Goal: Information Seeking & Learning: Check status

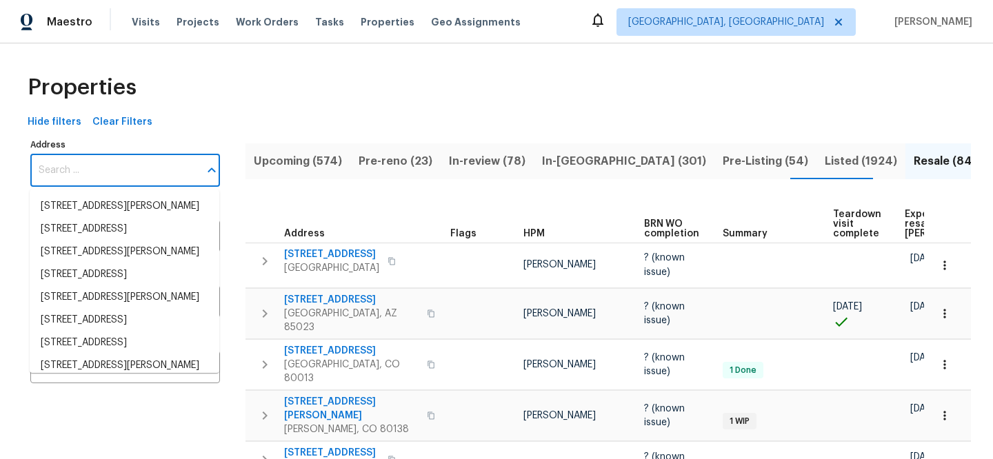
click at [137, 166] on input "Address" at bounding box center [114, 170] width 169 height 32
paste input "[STREET_ADDRESS]"
type input "[STREET_ADDRESS]"
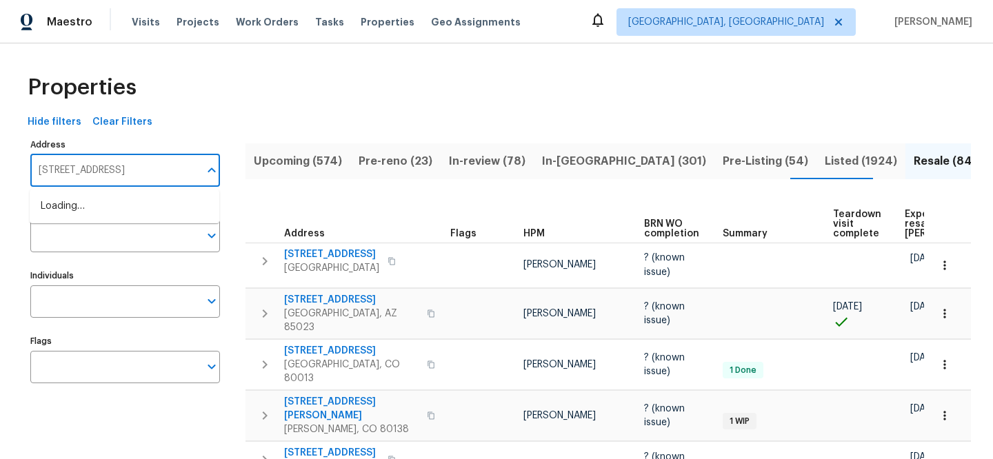
scroll to position [0, 39]
click at [138, 205] on li "2578 Poplar Springs Rd Ringgold GA 30736" at bounding box center [125, 206] width 190 height 23
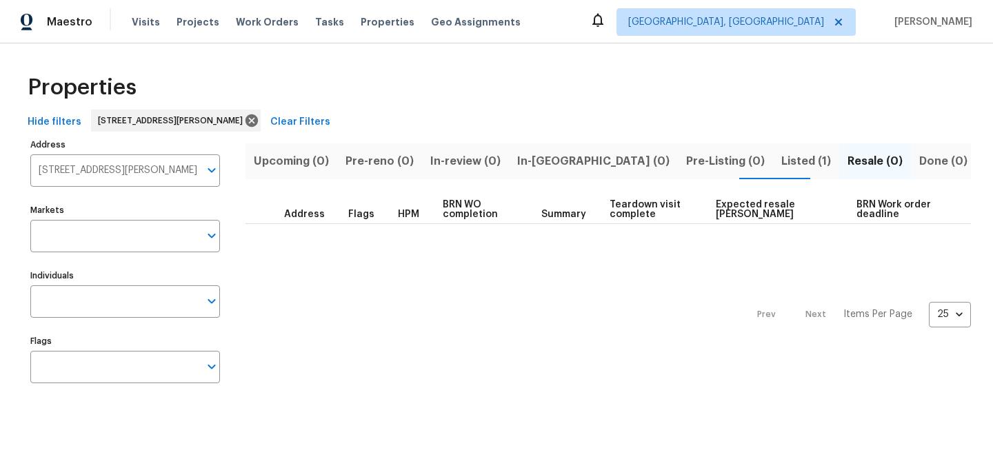
click at [781, 159] on span "Listed (1)" at bounding box center [806, 161] width 50 height 19
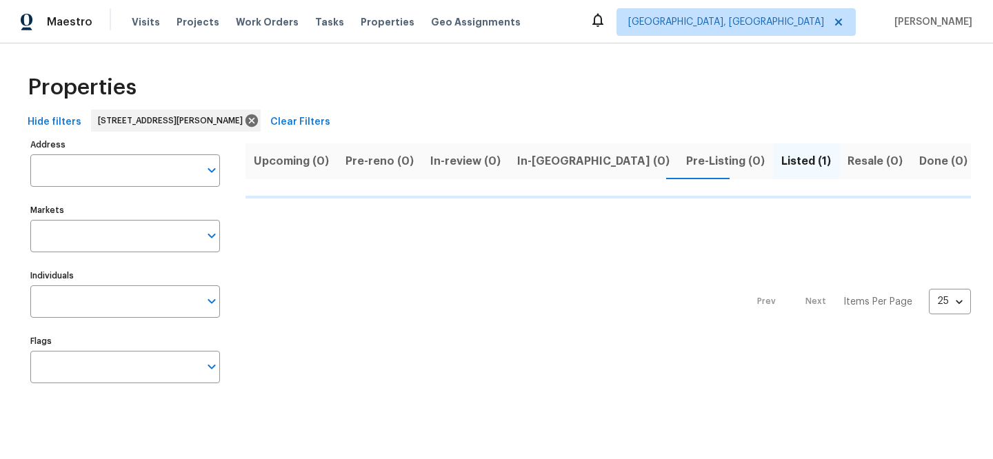
type input "2578 Poplar Springs Rd Ringgold GA 30736"
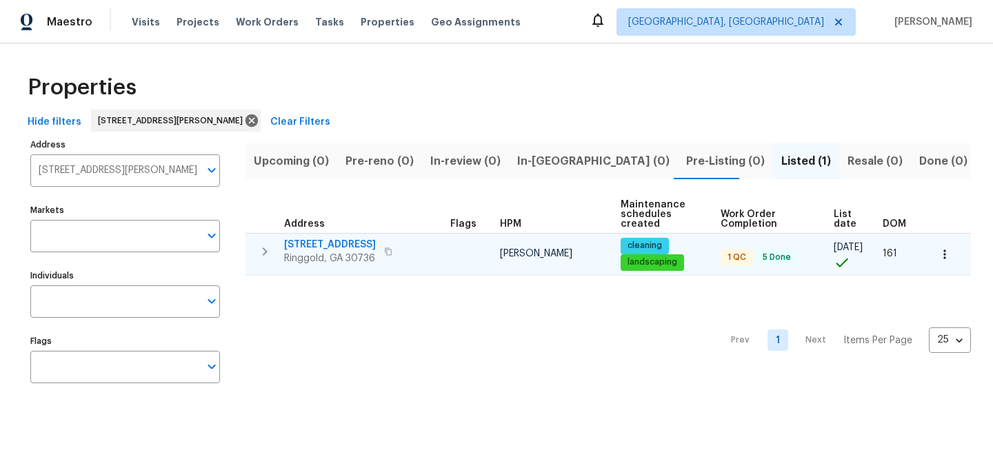
click at [330, 245] on span "[STREET_ADDRESS]" at bounding box center [330, 245] width 92 height 14
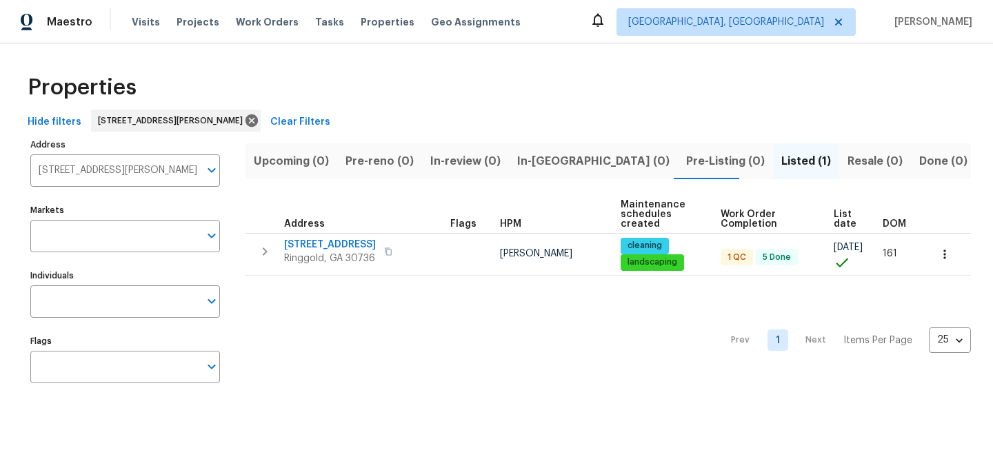
click at [325, 130] on span "Clear Filters" at bounding box center [300, 122] width 60 height 17
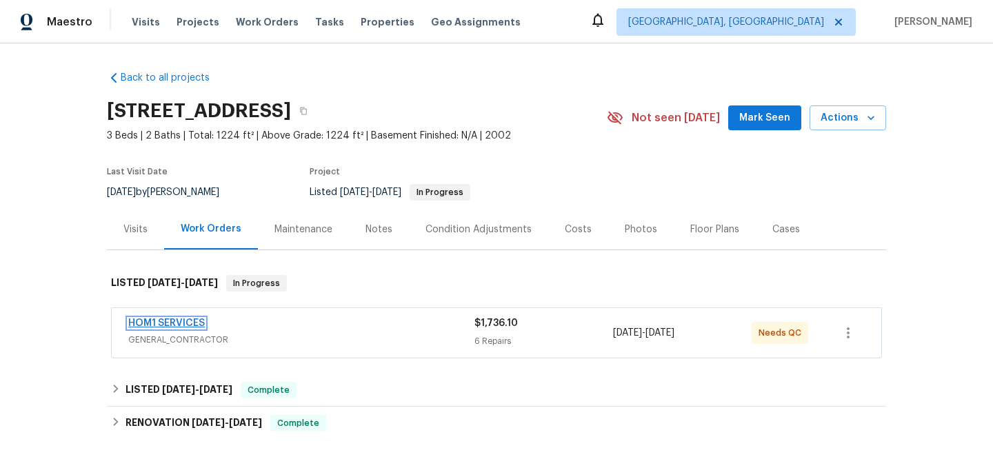
click at [179, 324] on link "HOM1 SERVICES" at bounding box center [166, 324] width 77 height 10
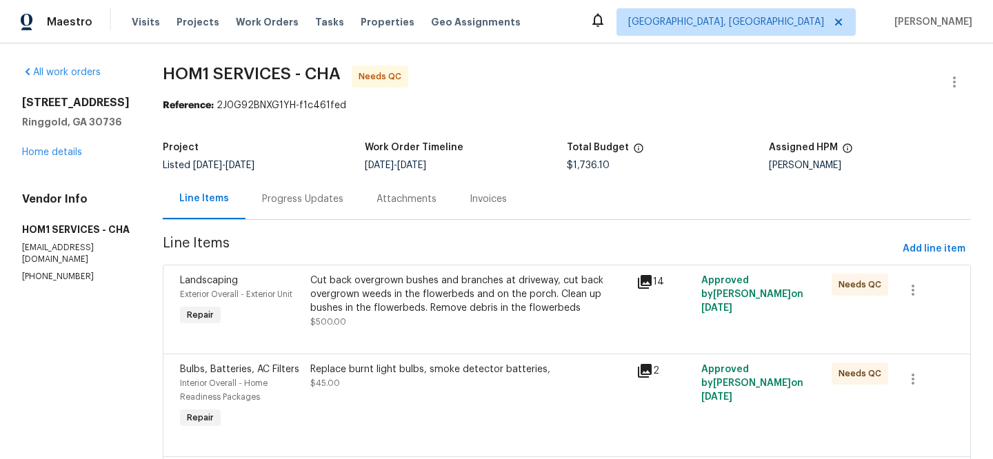
click at [643, 281] on icon at bounding box center [645, 282] width 14 height 14
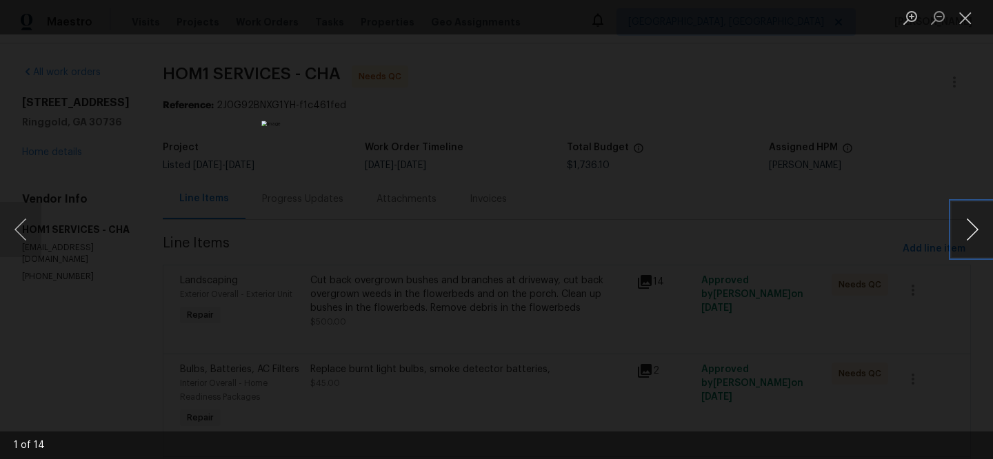
click at [972, 243] on button "Next image" at bounding box center [972, 229] width 41 height 55
click at [971, 243] on button "Next image" at bounding box center [972, 229] width 41 height 55
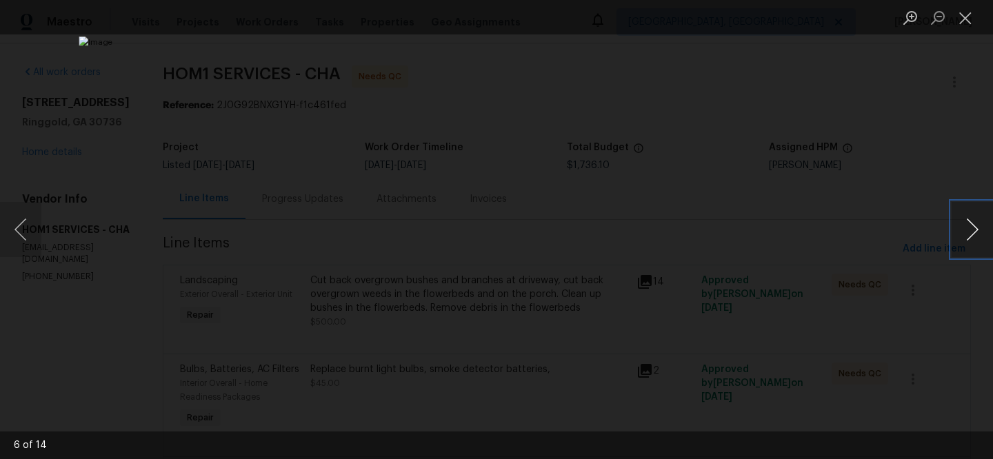
click at [971, 243] on button "Next image" at bounding box center [972, 229] width 41 height 55
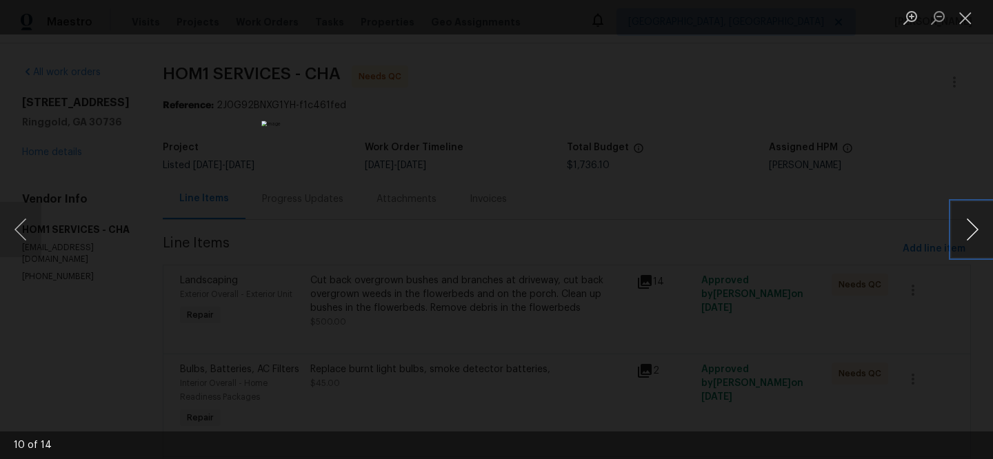
click at [971, 243] on button "Next image" at bounding box center [972, 229] width 41 height 55
click at [970, 245] on button "Next image" at bounding box center [972, 229] width 41 height 55
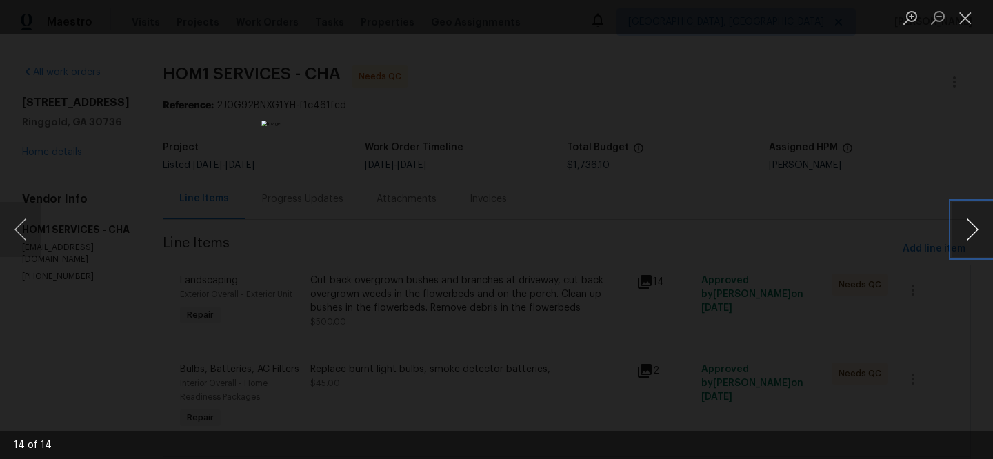
click at [970, 245] on button "Next image" at bounding box center [972, 229] width 41 height 55
click at [757, 261] on div "Lightbox" at bounding box center [496, 229] width 993 height 459
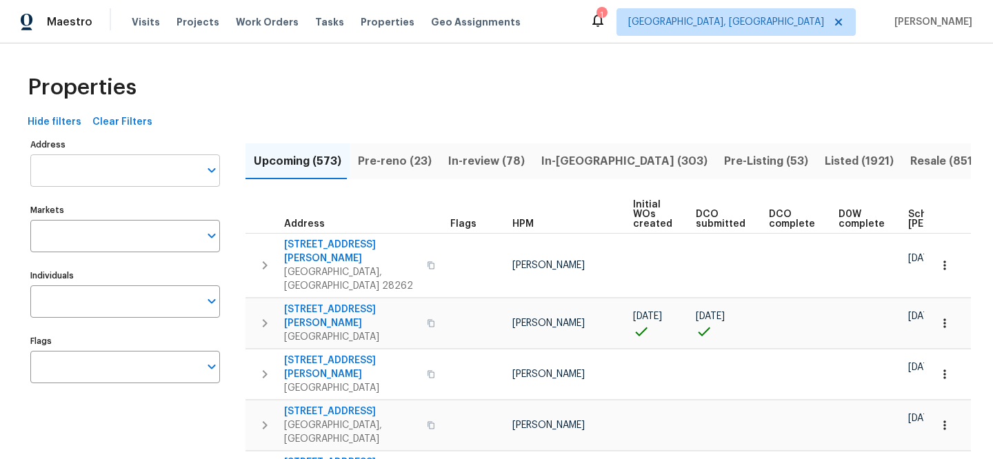
click at [139, 166] on input "Address" at bounding box center [114, 170] width 169 height 32
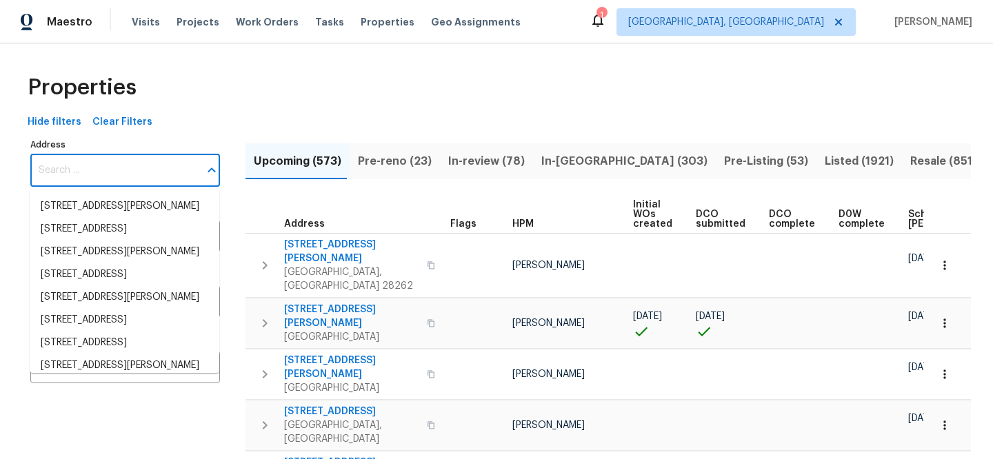
paste input "4307 Rustic Pine Pl, Wesley Chapel, FL 33544"
type input "4307 Rustic Pine Pl, Wesley Chapel, FL 33544"
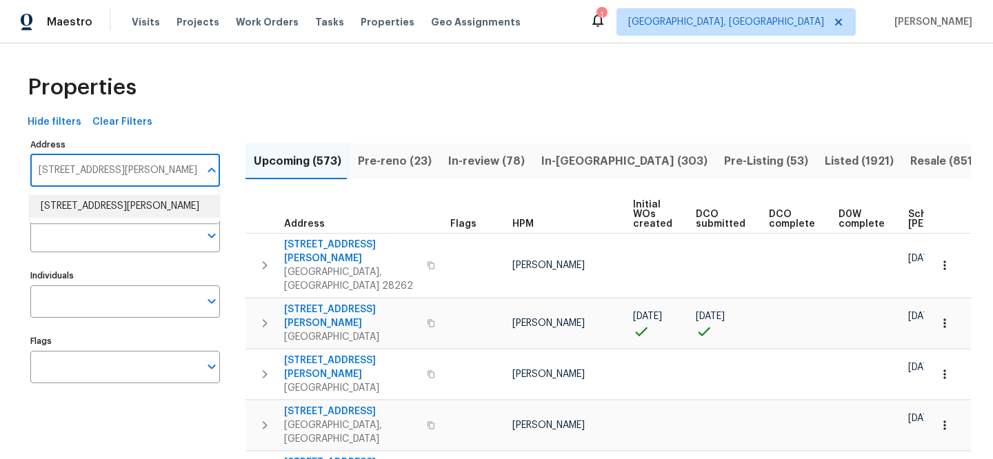
click at [150, 208] on li "4307 Rustic Pine Pl Wesley Chapel FL 33544" at bounding box center [125, 206] width 190 height 23
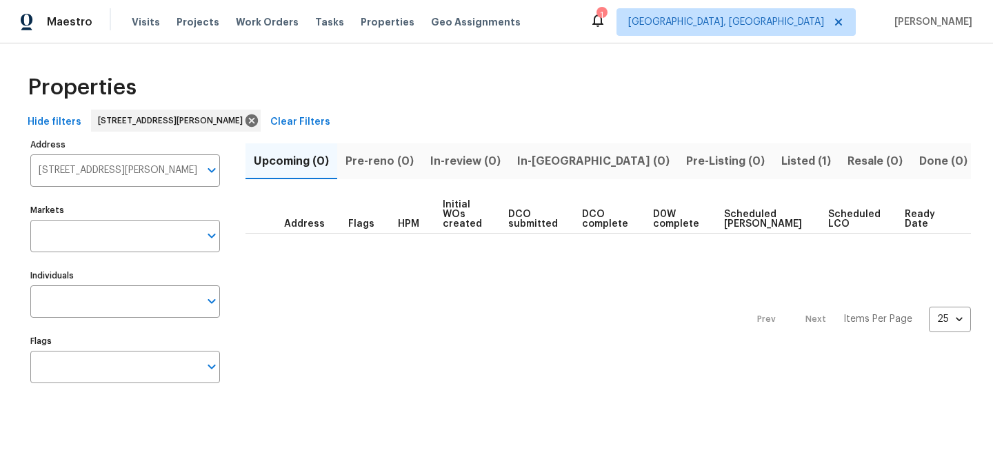
click at [781, 163] on span "Listed (1)" at bounding box center [806, 161] width 50 height 19
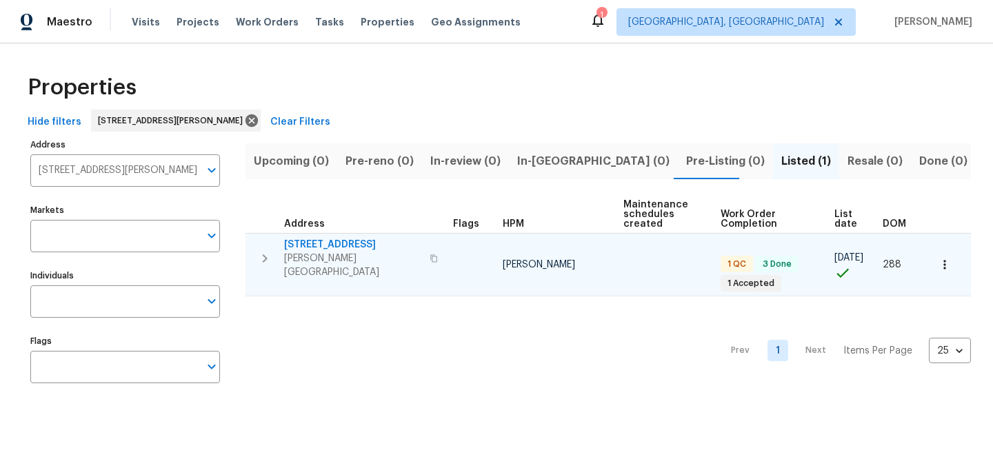
click at [366, 243] on span "4307 Rustic Pine Pl" at bounding box center [352, 245] width 137 height 14
click at [341, 242] on span "4307 Rustic Pine Pl" at bounding box center [352, 245] width 137 height 14
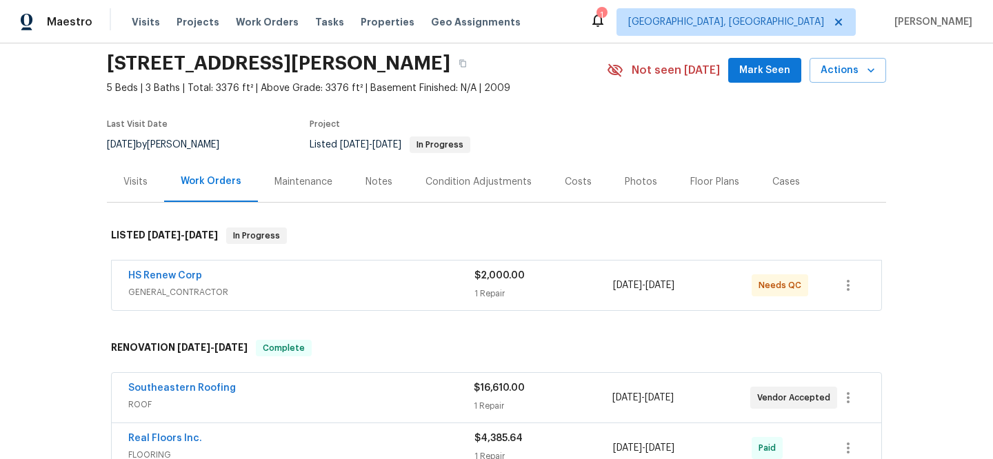
scroll to position [102, 0]
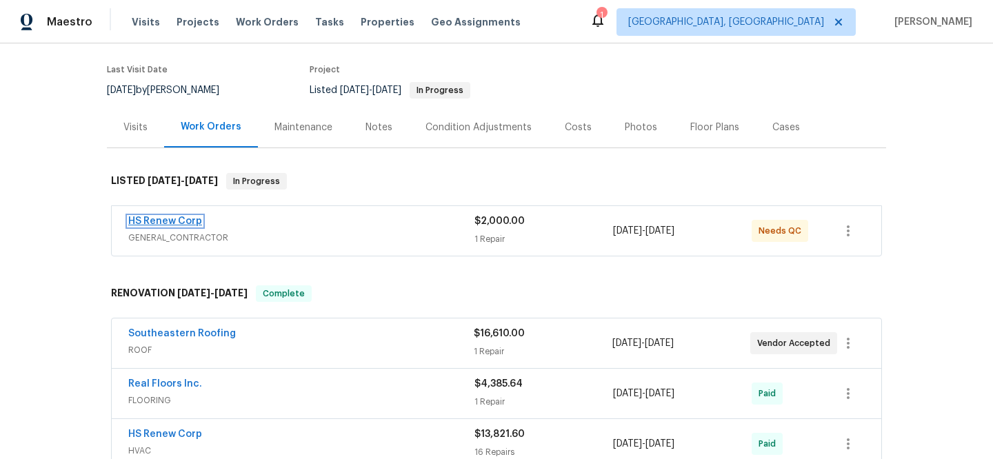
click at [187, 220] on link "HS Renew Corp" at bounding box center [165, 222] width 74 height 10
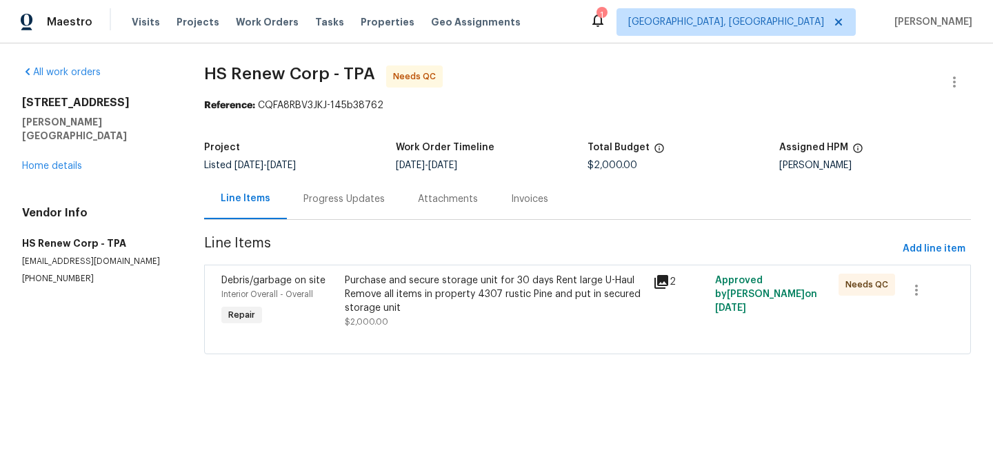
click at [657, 282] on icon at bounding box center [662, 282] width 14 height 14
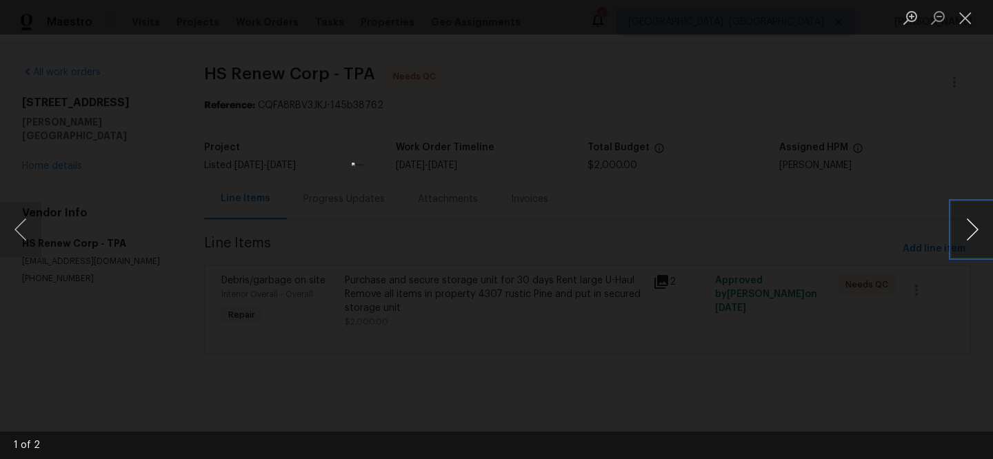
click at [975, 230] on button "Next image" at bounding box center [972, 229] width 41 height 55
click at [970, 233] on button "Next image" at bounding box center [972, 229] width 41 height 55
click at [746, 387] on div "Lightbox" at bounding box center [496, 229] width 993 height 459
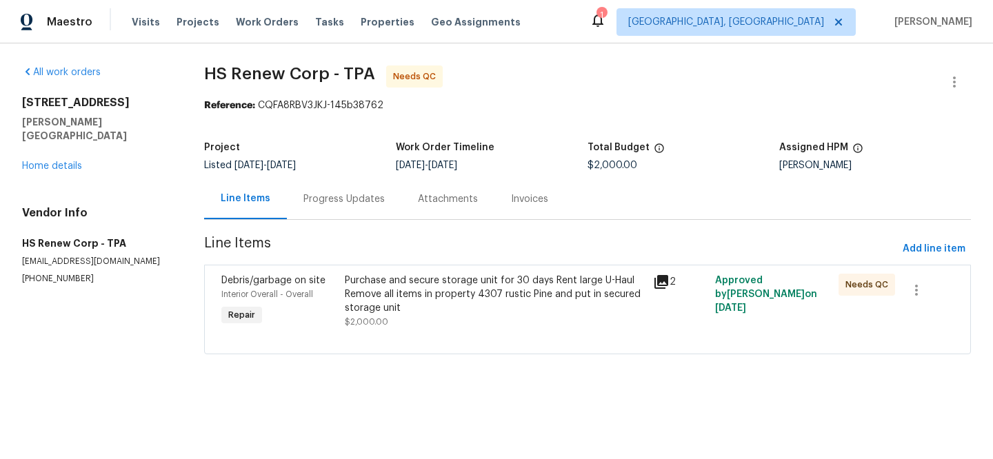
click at [656, 282] on icon at bounding box center [662, 282] width 14 height 14
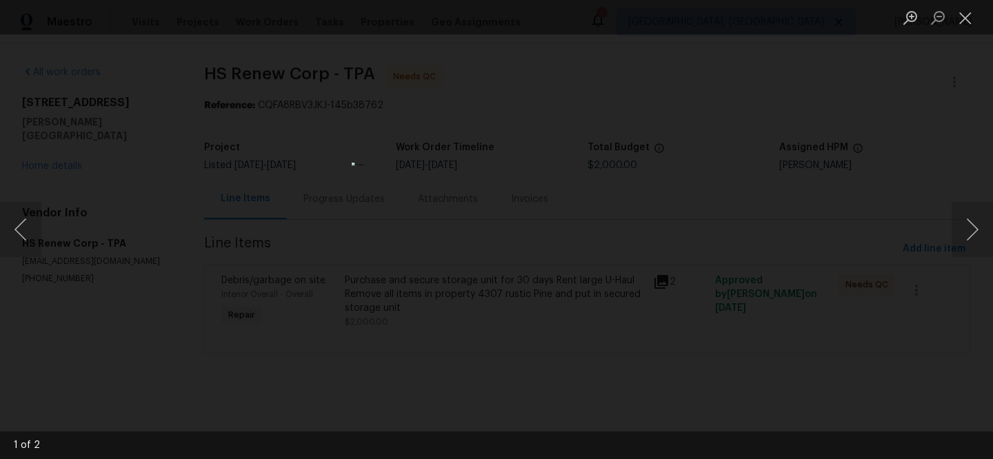
click at [704, 70] on div "Lightbox" at bounding box center [496, 229] width 993 height 459
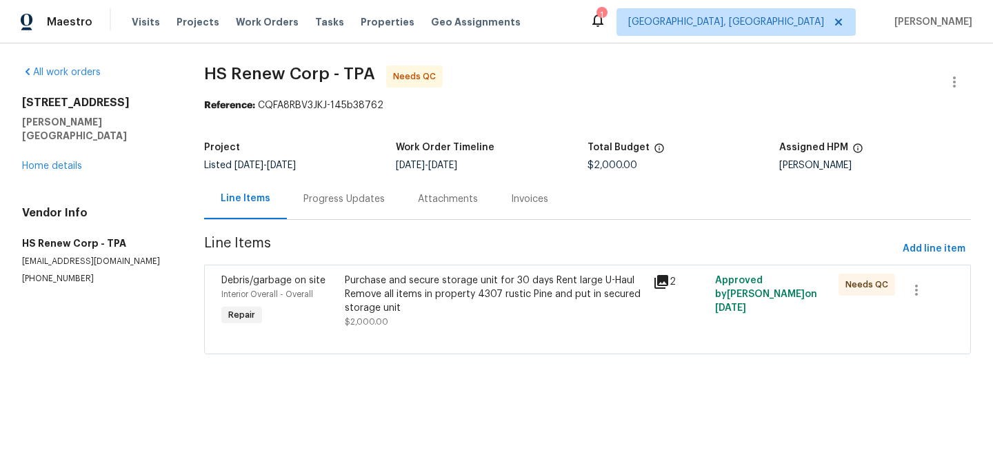
click at [457, 201] on div "Attachments" at bounding box center [448, 199] width 60 height 14
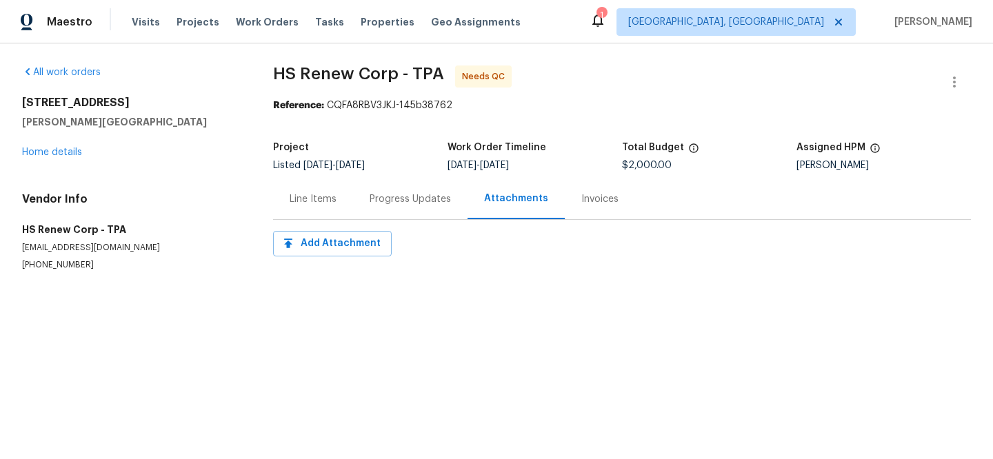
click at [414, 199] on div "Progress Updates" at bounding box center [410, 199] width 81 height 14
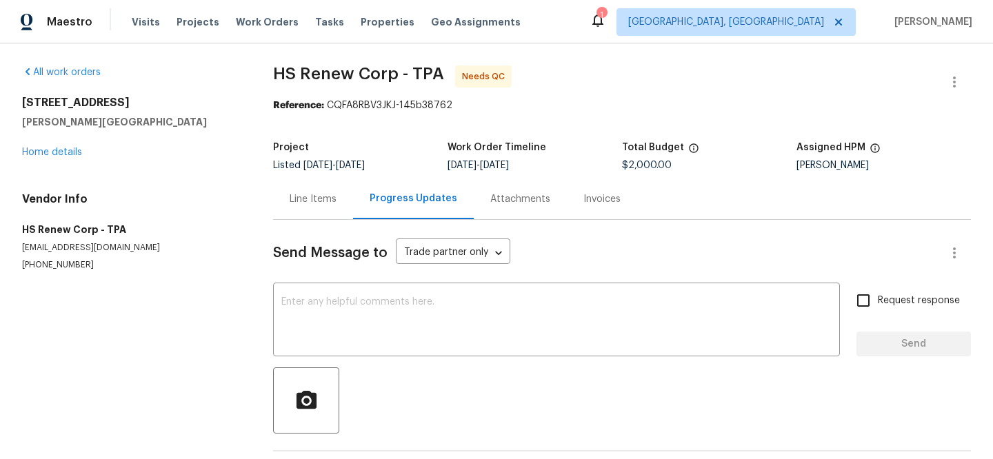
click at [588, 194] on div "Invoices" at bounding box center [601, 199] width 37 height 14
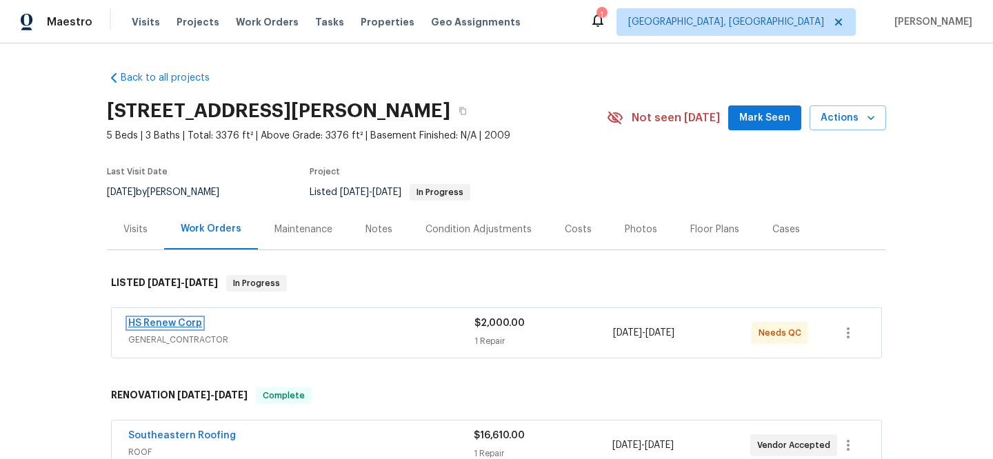
click at [182, 323] on link "HS Renew Corp" at bounding box center [165, 324] width 74 height 10
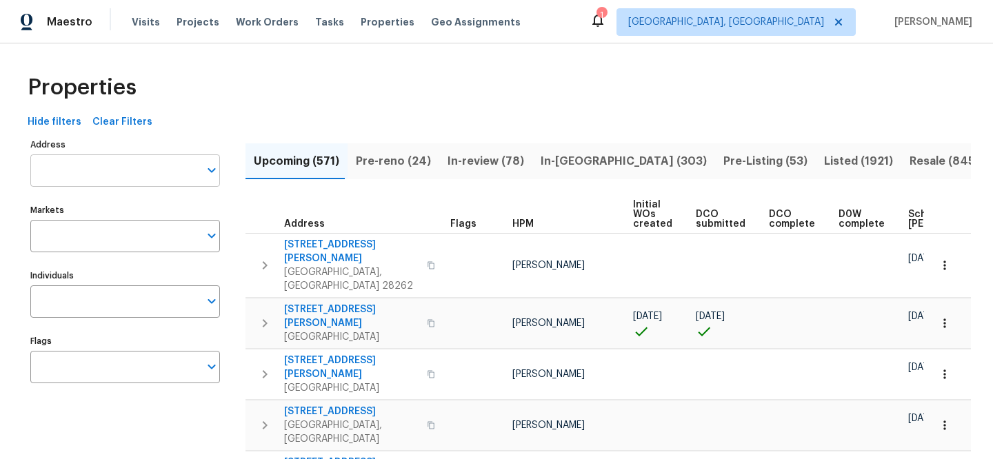
click at [121, 167] on input "Address" at bounding box center [114, 170] width 169 height 32
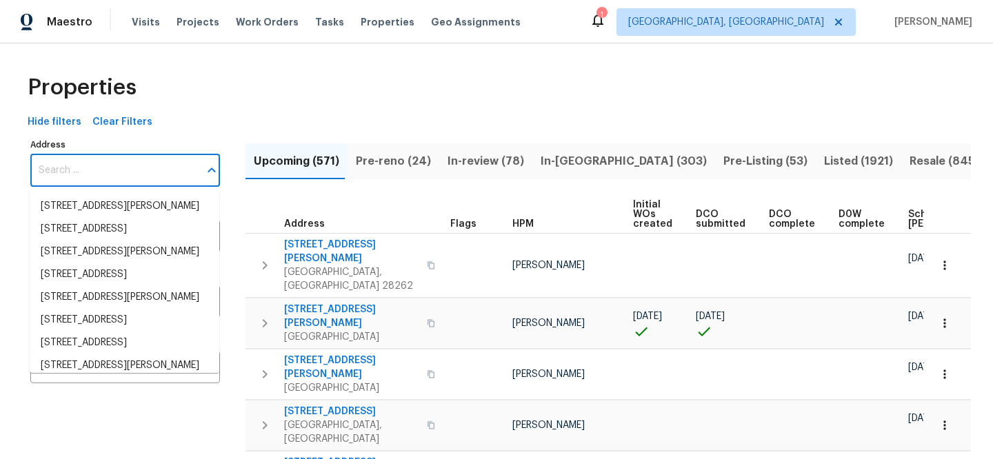
paste input "[STREET_ADDRESS]"
type input "[STREET_ADDRESS]"
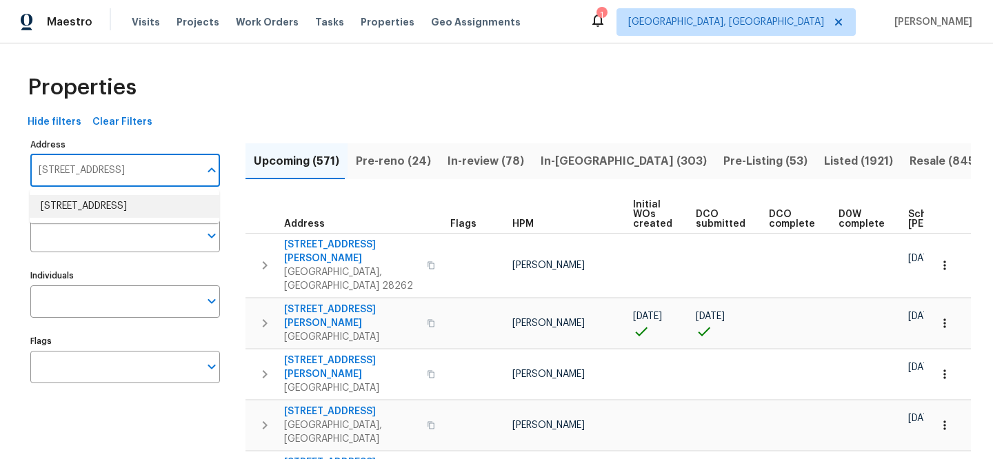
click at [126, 206] on li "[STREET_ADDRESS]" at bounding box center [125, 206] width 190 height 23
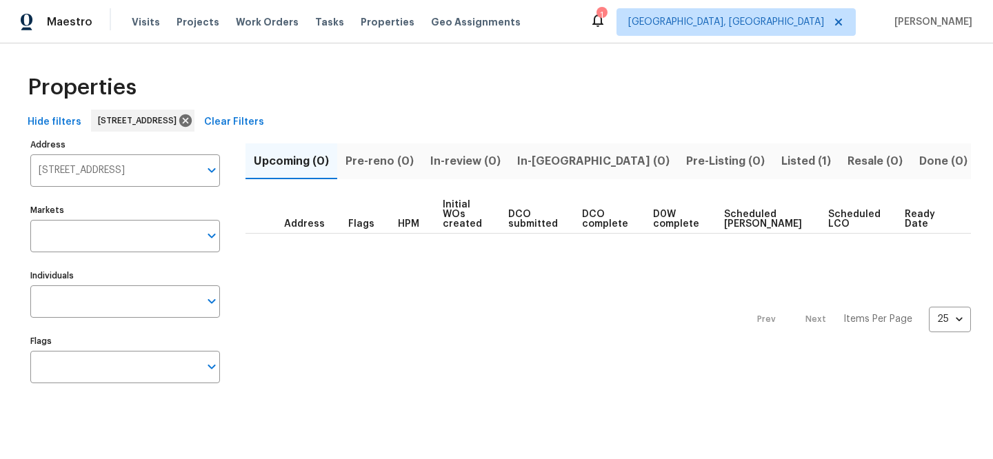
click at [781, 156] on span "Listed (1)" at bounding box center [806, 161] width 50 height 19
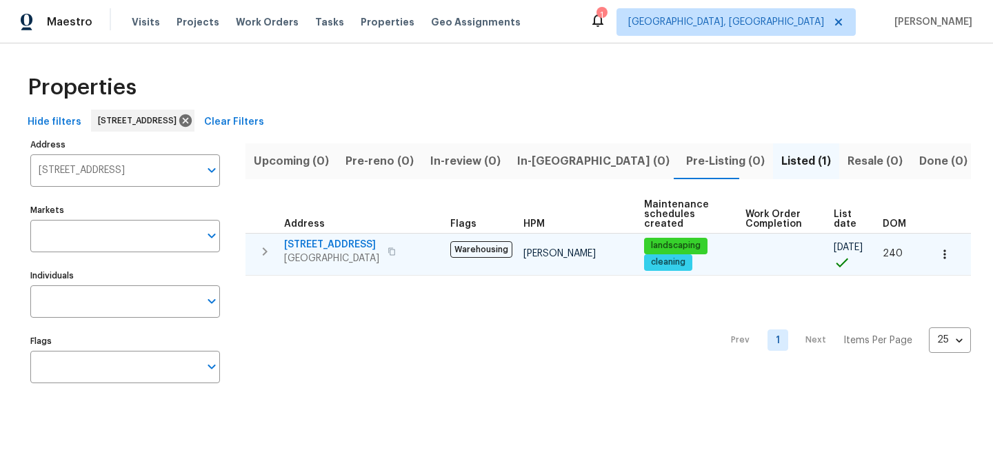
click at [332, 240] on span "[STREET_ADDRESS]" at bounding box center [331, 245] width 95 height 14
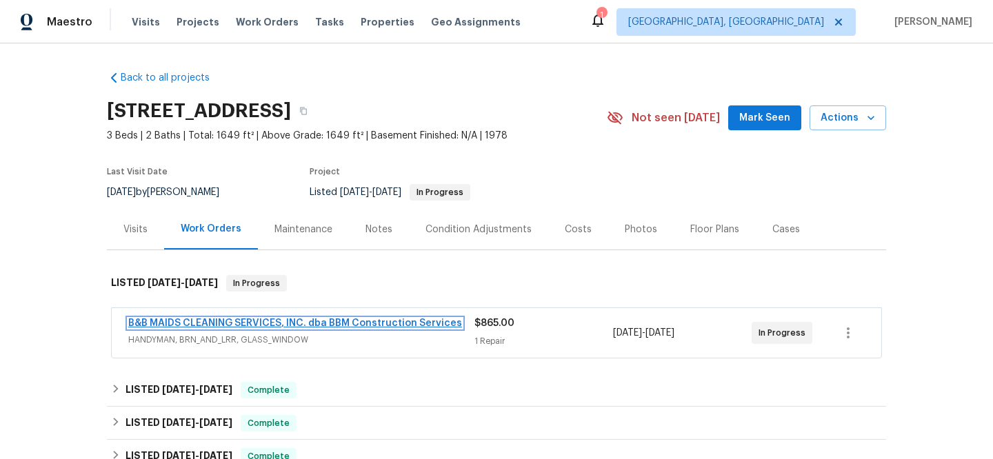
click at [387, 322] on link "B&B MAIDS CLEANING SERVICES, INC. dba BBM Construction Services" at bounding box center [295, 324] width 334 height 10
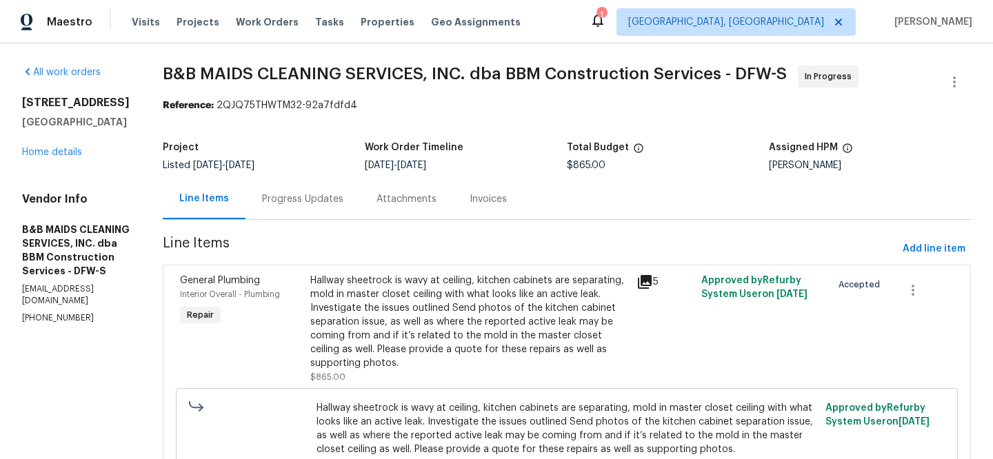
click at [652, 278] on icon at bounding box center [645, 282] width 14 height 14
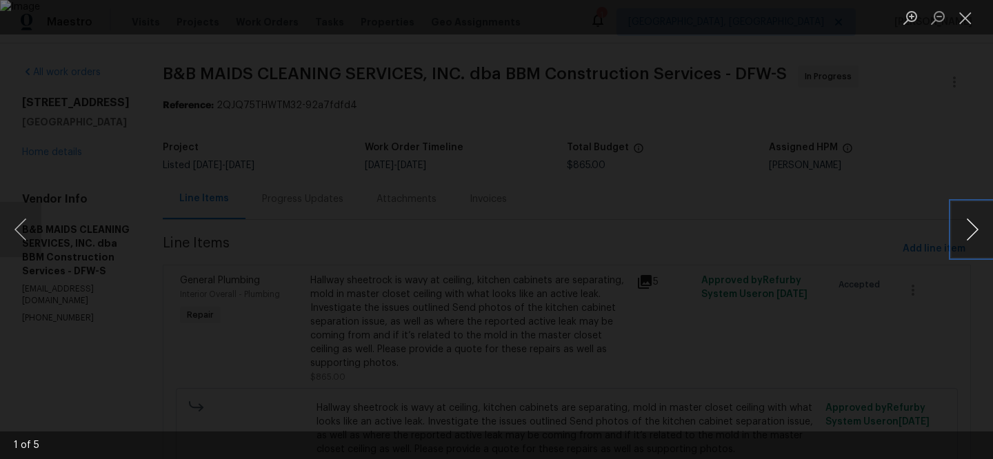
click at [970, 226] on button "Next image" at bounding box center [972, 229] width 41 height 55
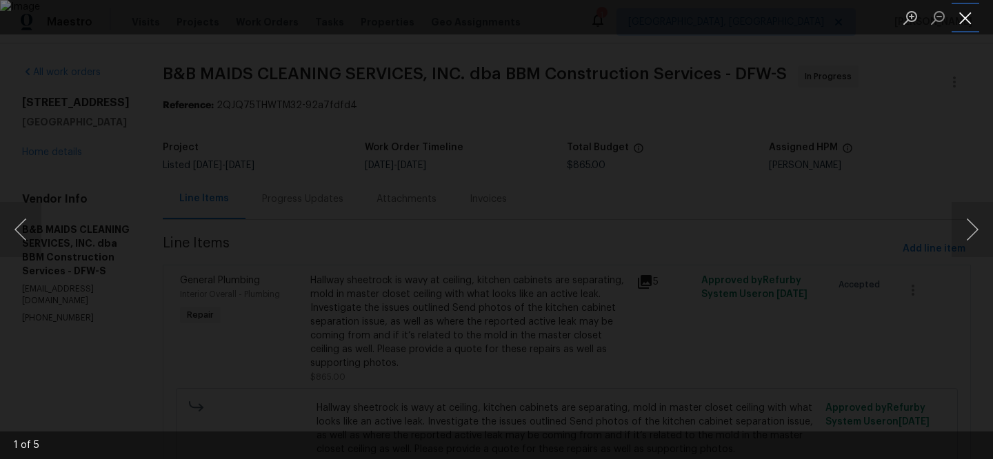
click at [970, 18] on button "Close lightbox" at bounding box center [966, 18] width 28 height 24
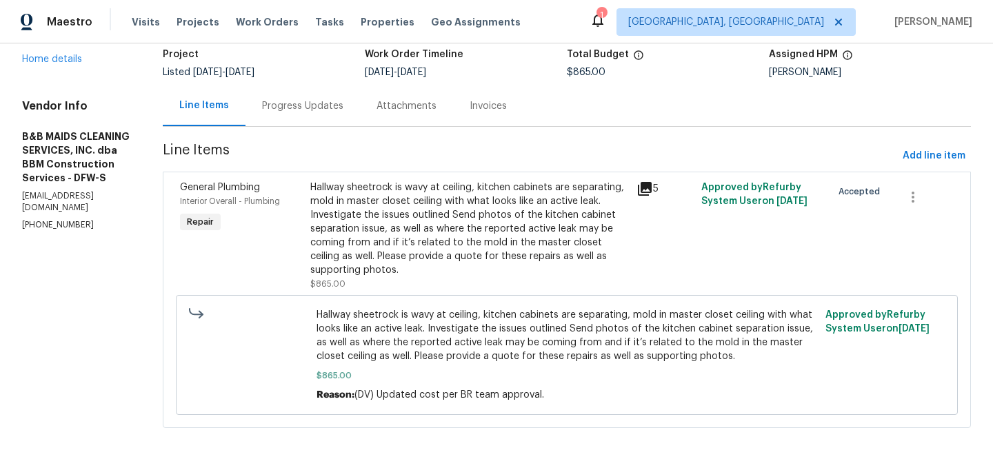
scroll to position [126, 0]
